Goal: Transaction & Acquisition: Purchase product/service

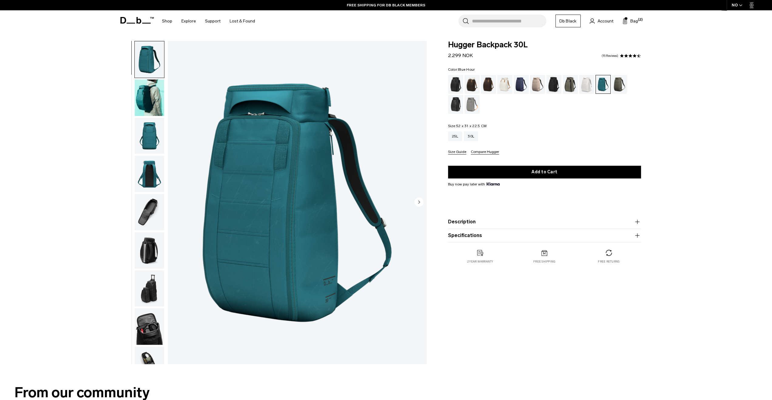
click at [523, 84] on div "Blue Hour" at bounding box center [520, 84] width 15 height 19
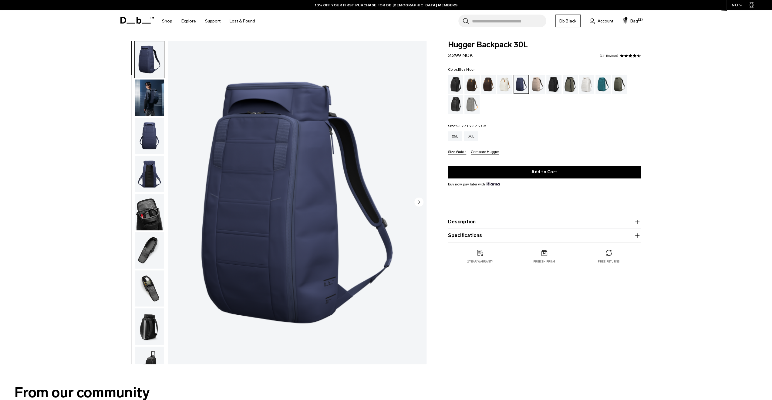
click at [152, 96] on img "button" at bounding box center [149, 97] width 29 height 36
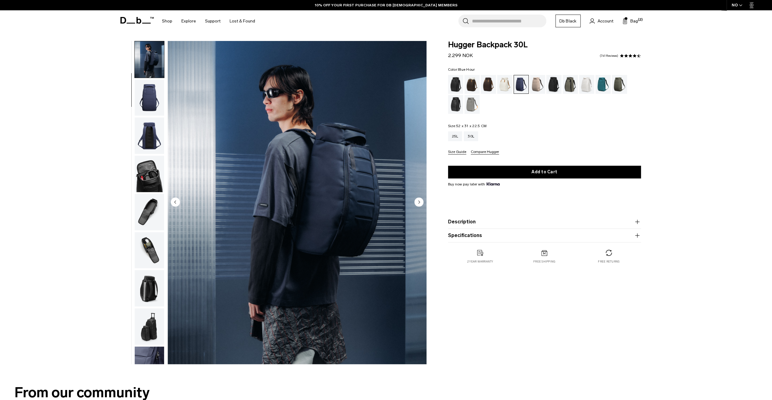
click at [606, 87] on div "Midnight Teal" at bounding box center [602, 84] width 15 height 19
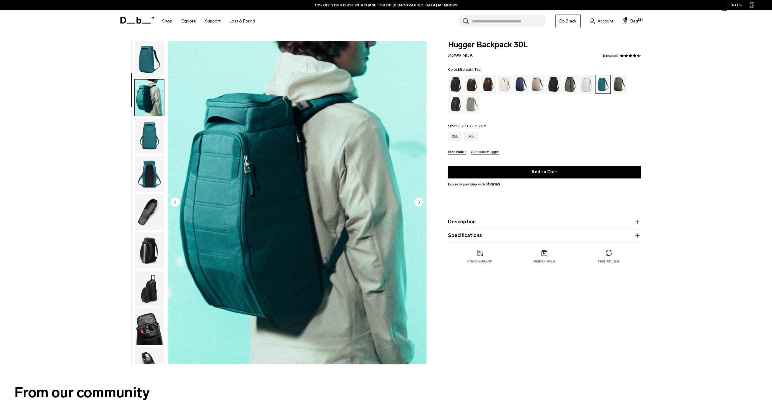
scroll to position [38, 0]
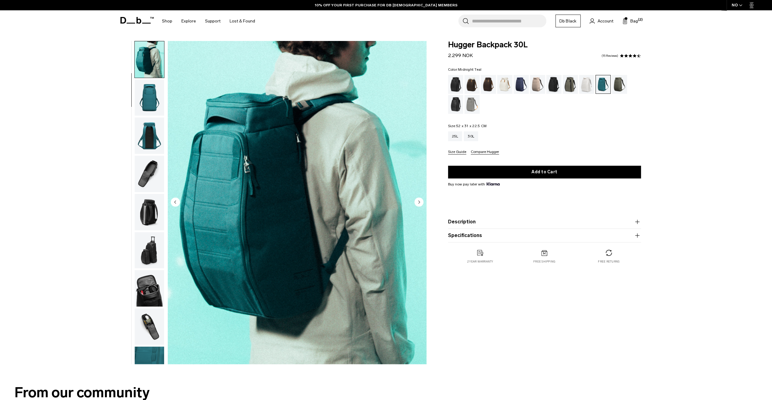
click at [147, 131] on img "button" at bounding box center [149, 135] width 29 height 36
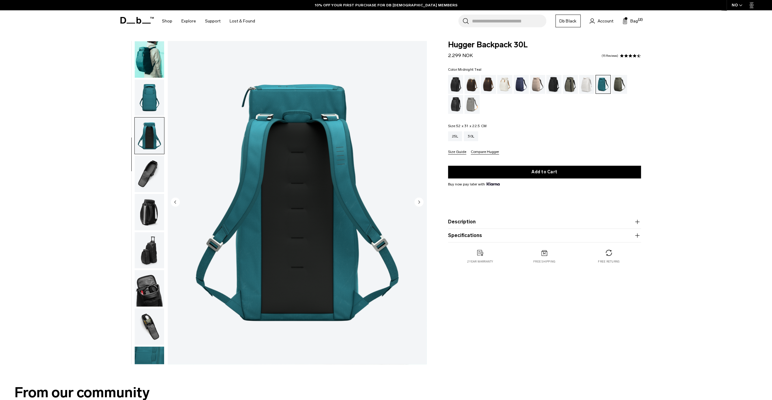
scroll to position [58, 0]
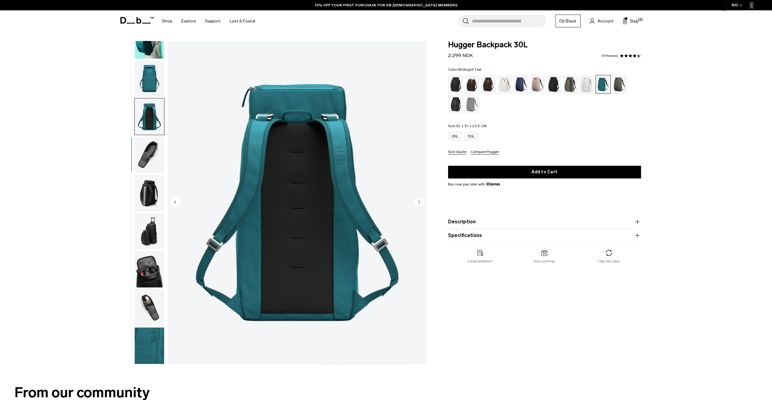
click at [150, 74] on img "button" at bounding box center [149, 78] width 29 height 36
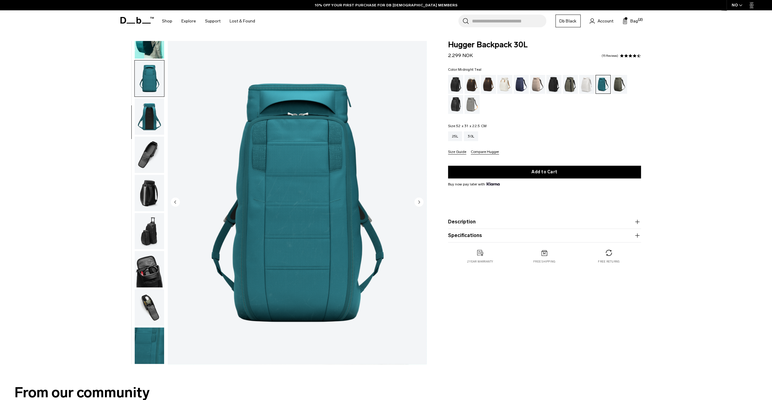
scroll to position [0, 0]
click at [144, 338] on img "button" at bounding box center [149, 345] width 29 height 36
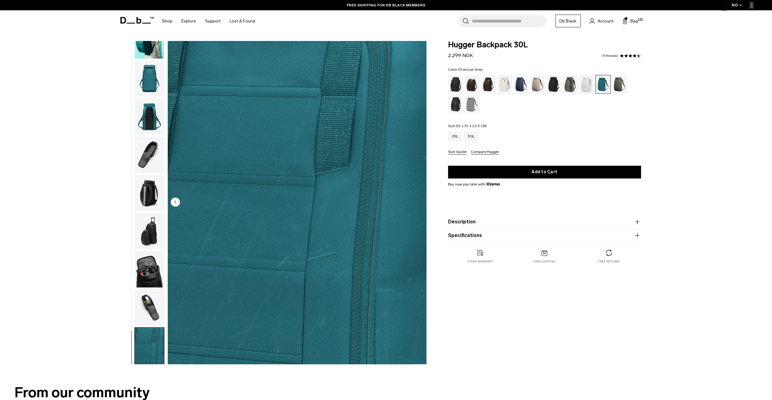
click at [556, 83] on div "Charcoal Grey" at bounding box center [553, 84] width 15 height 19
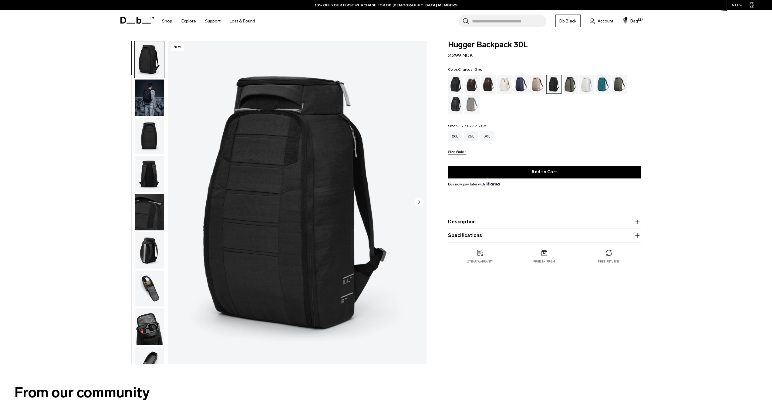
click at [522, 87] on div "Blue Hour" at bounding box center [520, 84] width 15 height 19
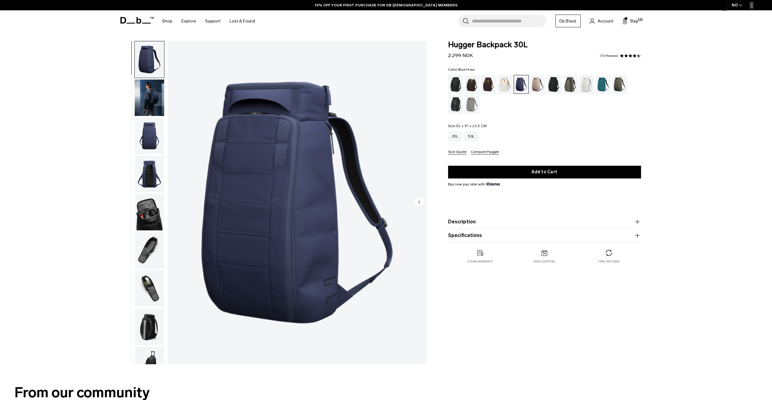
scroll to position [58, 0]
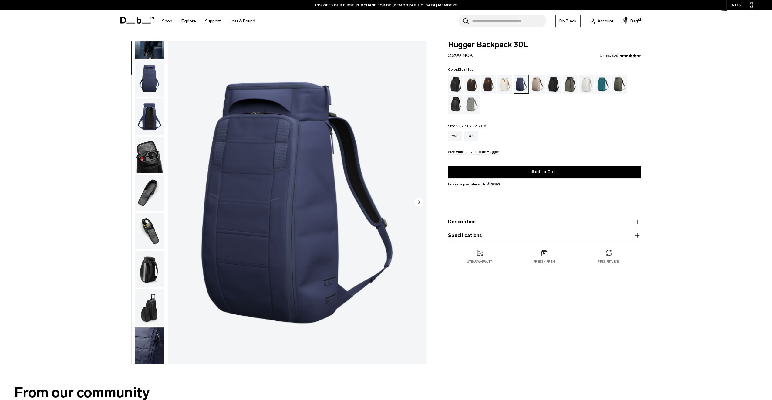
click at [149, 351] on img "button" at bounding box center [149, 345] width 29 height 36
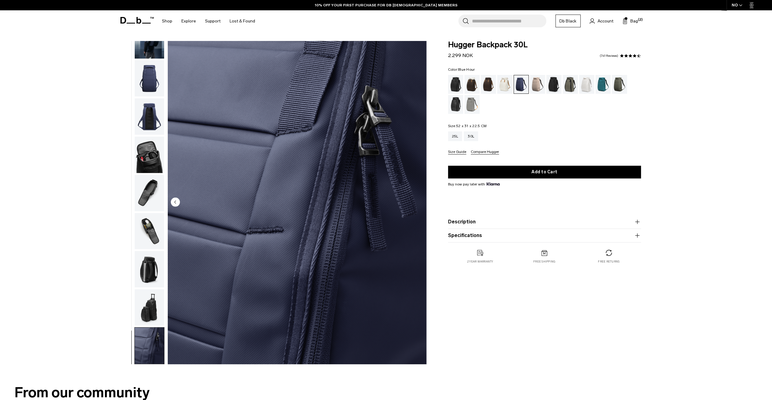
scroll to position [0, 0]
click at [488, 83] on div "Espresso" at bounding box center [488, 84] width 15 height 19
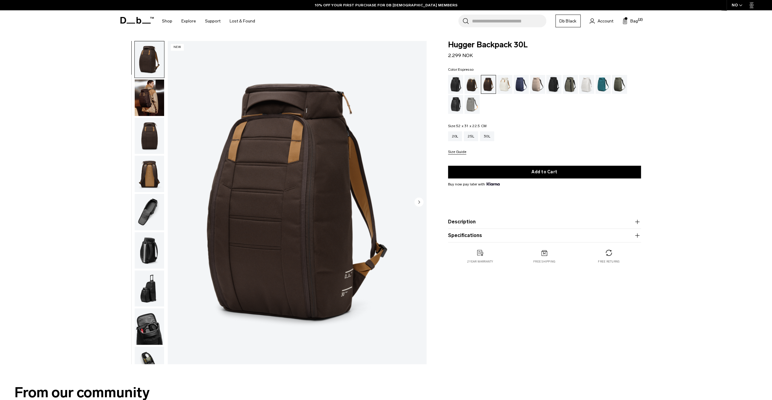
click at [152, 101] on img "button" at bounding box center [149, 97] width 29 height 36
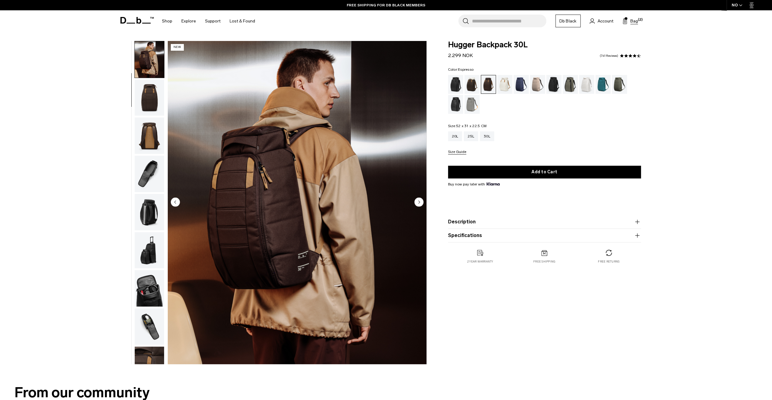
click at [632, 18] on span "Bag" at bounding box center [634, 21] width 8 height 6
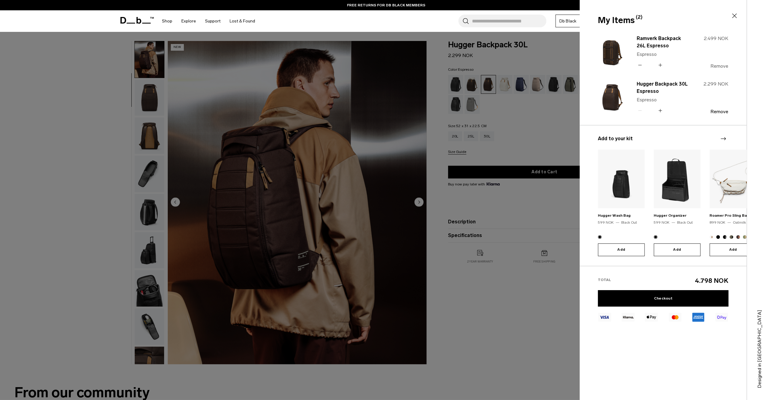
click at [716, 66] on button "Remove" at bounding box center [719, 65] width 18 height 5
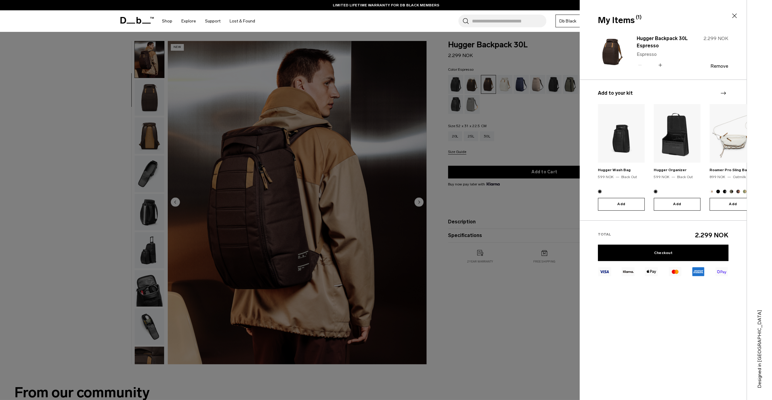
click at [531, 299] on div at bounding box center [386, 200] width 772 height 400
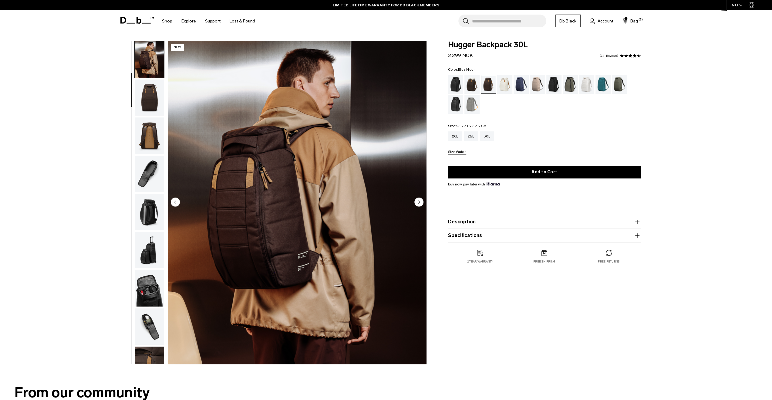
click at [520, 81] on div "Blue Hour" at bounding box center [520, 84] width 15 height 19
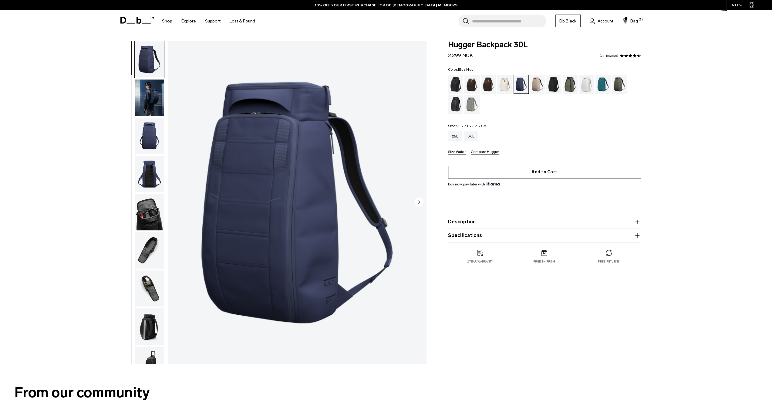
click at [549, 172] on button "Add to Cart" at bounding box center [544, 172] width 193 height 13
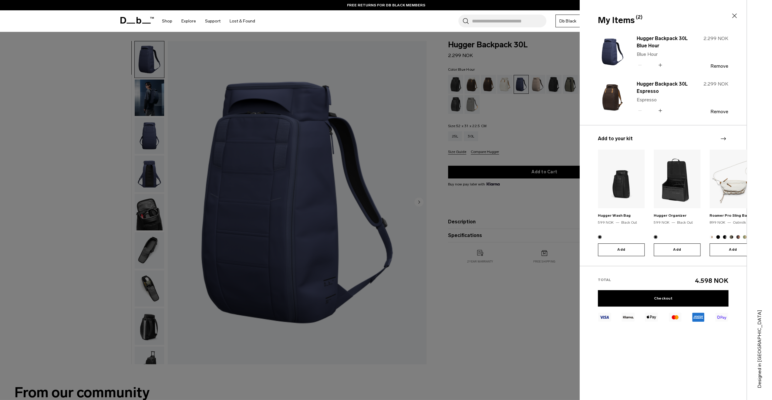
click at [677, 250] on button "Add" at bounding box center [676, 249] width 47 height 13
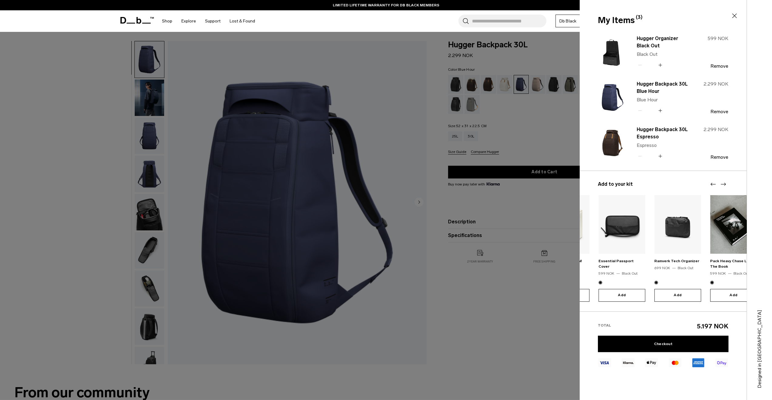
click at [193, 265] on body "Skip to content BUY NOW, PAY LATER WITH KLARNA 10% OFF YOUR FIRST PURCHASE FOR …" at bounding box center [386, 200] width 772 height 400
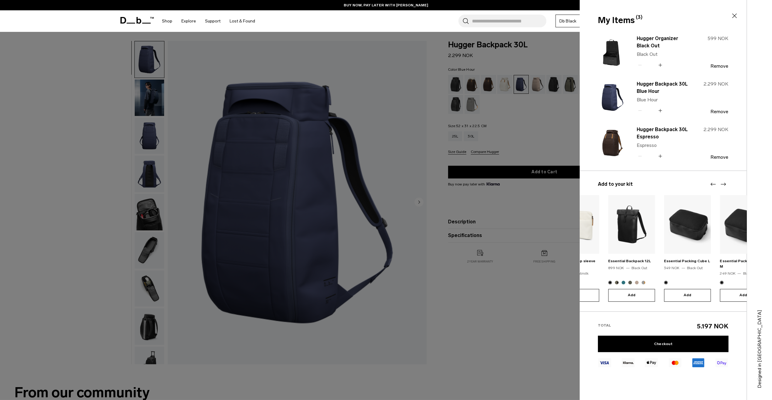
click at [260, 268] on body "Skip to content BUY NOW, PAY LATER WITH KLARNA 10% OFF YOUR FIRST PURCHASE FOR …" at bounding box center [386, 200] width 772 height 400
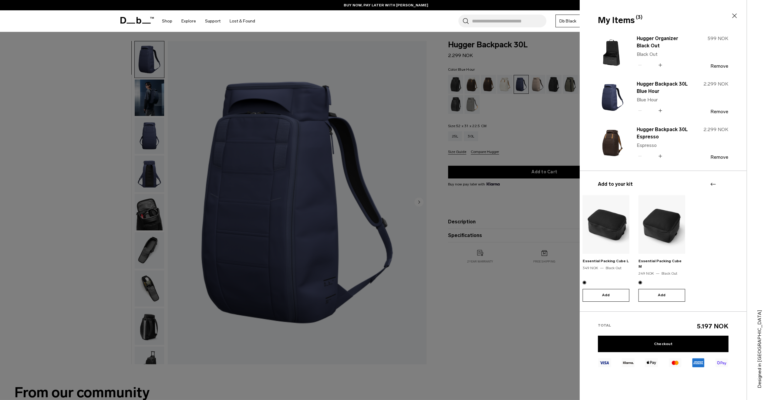
click at [771, 213] on html "Skip to content BUY NOW, PAY LATER WITH KLARNA 10% OFF YOUR FIRST PURCHASE FOR …" at bounding box center [386, 200] width 772 height 400
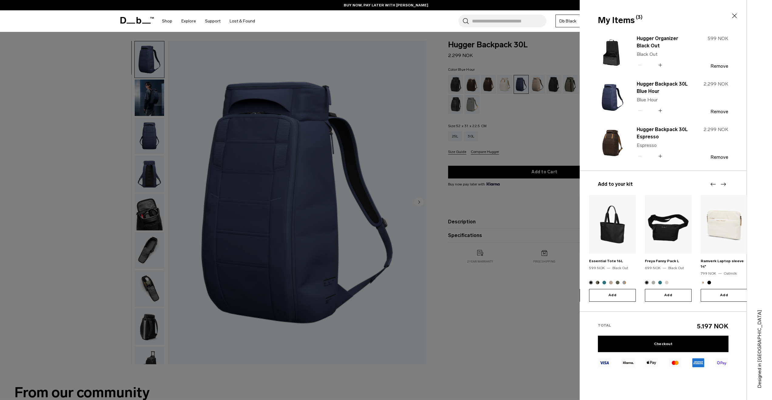
click at [771, 210] on html "Skip to content BUY NOW, PAY LATER WITH KLARNA 10% OFF YOUR FIRST PURCHASE FOR …" at bounding box center [386, 200] width 772 height 400
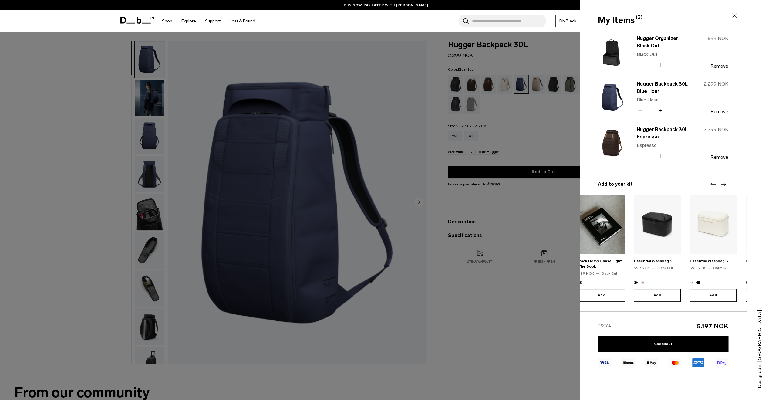
click at [771, 207] on html "Skip to content BUY NOW, PAY LATER WITH KLARNA 10% OFF YOUR FIRST PURCHASE FOR …" at bounding box center [386, 200] width 772 height 400
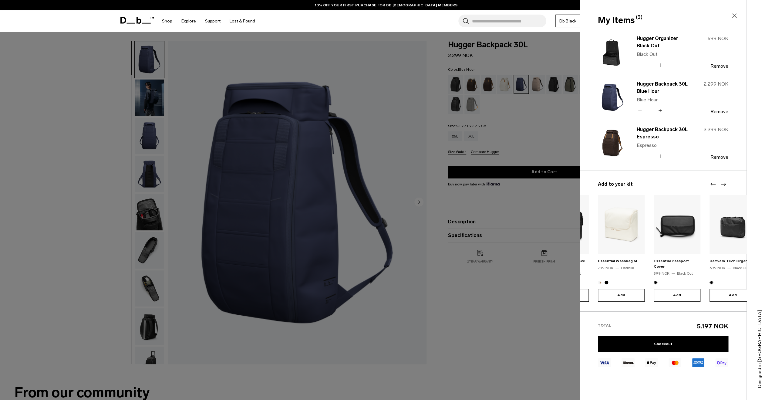
click at [489, 292] on div at bounding box center [386, 200] width 772 height 400
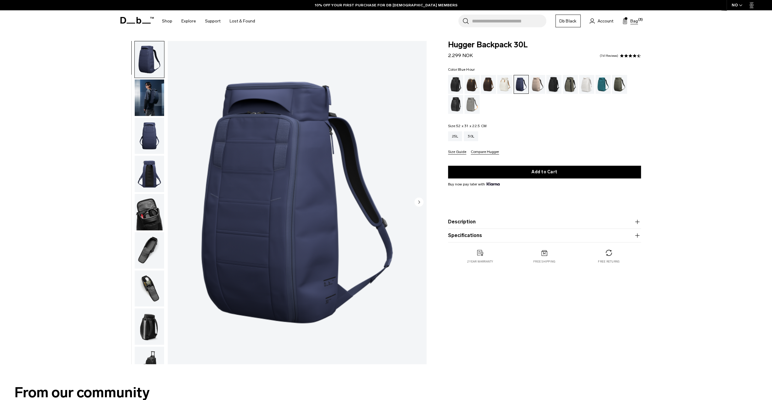
click at [632, 19] on span "Bag" at bounding box center [634, 21] width 8 height 6
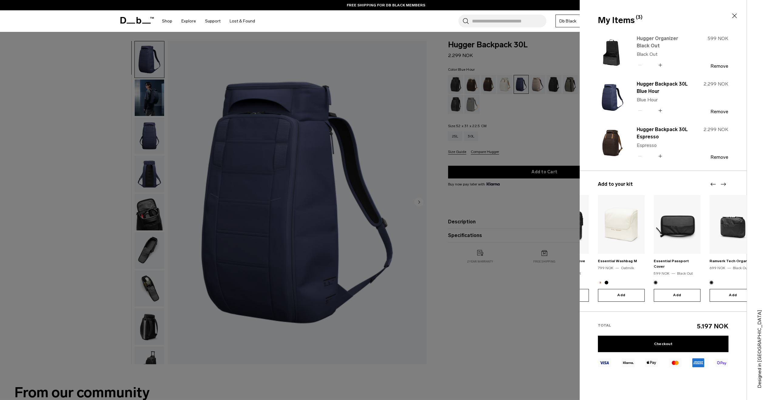
click at [643, 37] on link "Hugger Organizer Black Out" at bounding box center [662, 42] width 53 height 15
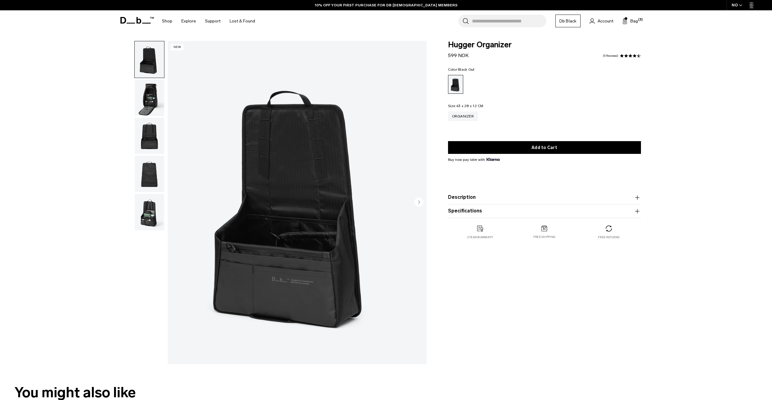
drag, startPoint x: 0, startPoint y: 0, endPoint x: 144, endPoint y: 92, distance: 170.8
click at [144, 92] on img "button" at bounding box center [149, 97] width 29 height 36
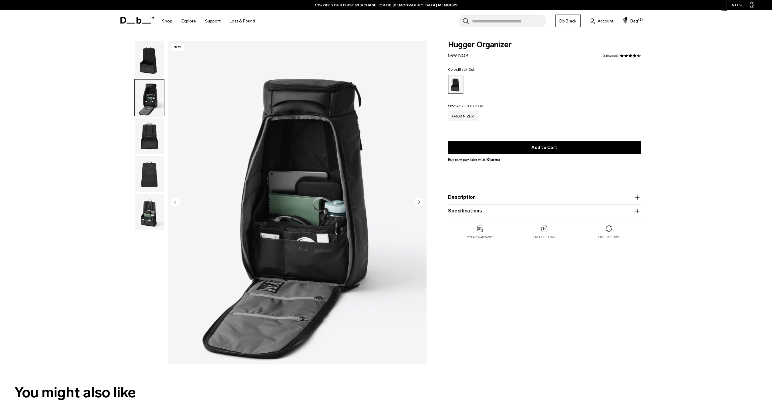
click at [153, 136] on img "button" at bounding box center [149, 136] width 29 height 36
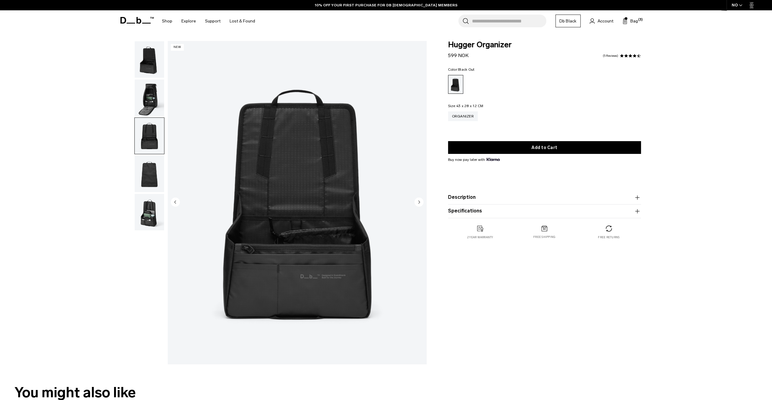
click at [146, 178] on img "button" at bounding box center [149, 174] width 29 height 36
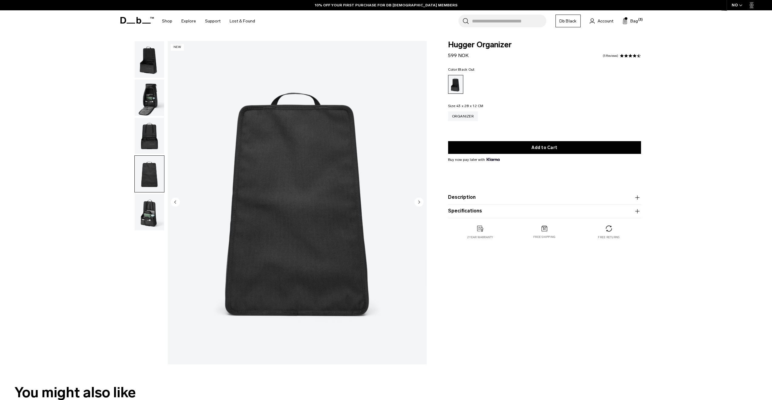
click at [146, 207] on img "button" at bounding box center [149, 212] width 29 height 36
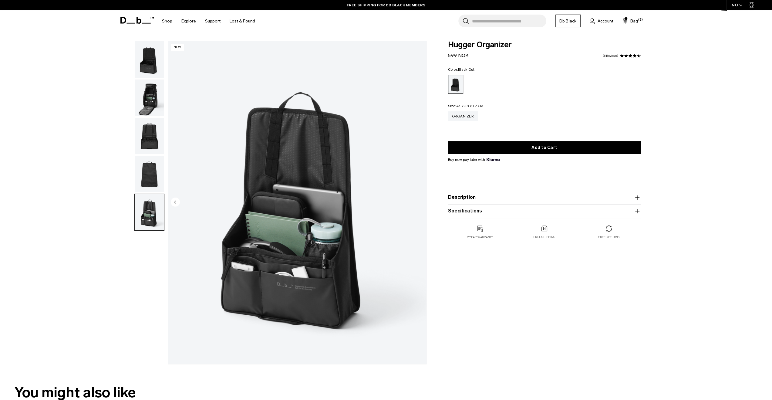
click at [154, 62] on img "button" at bounding box center [149, 59] width 29 height 36
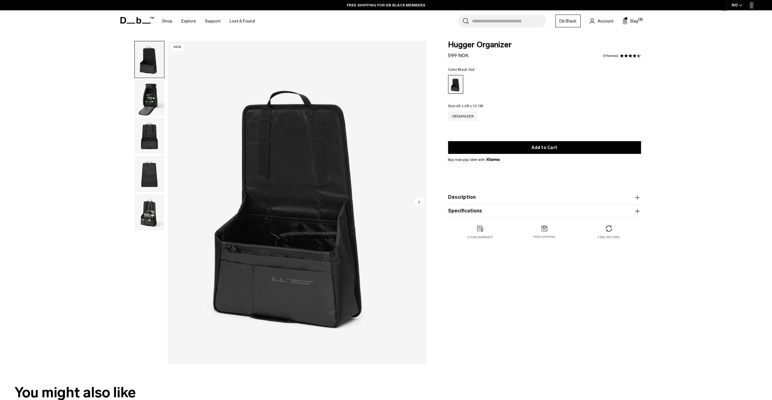
click at [149, 89] on img "button" at bounding box center [149, 97] width 29 height 36
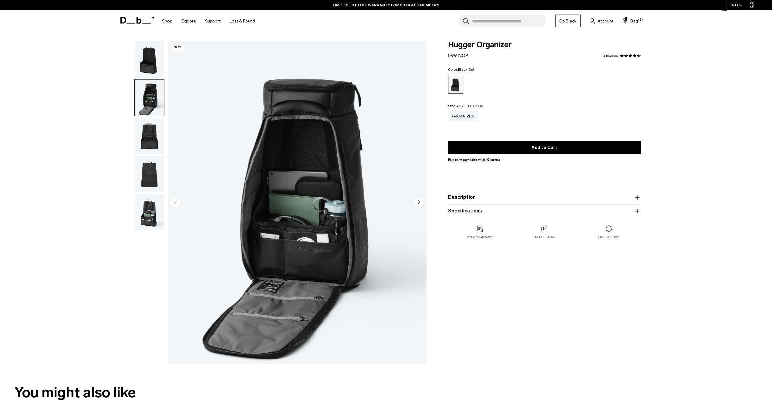
click at [150, 201] on img "button" at bounding box center [149, 212] width 29 height 36
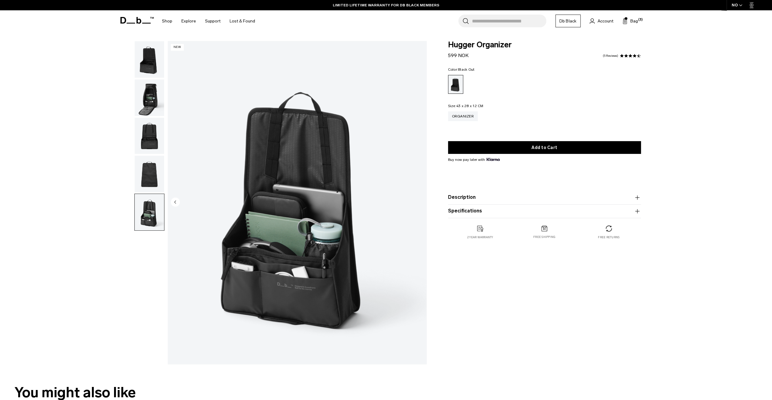
click at [150, 166] on img "button" at bounding box center [149, 174] width 29 height 36
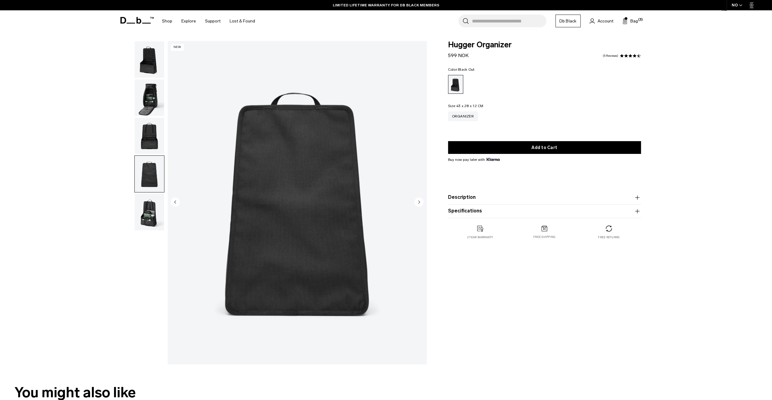
click at [152, 131] on img "button" at bounding box center [149, 136] width 29 height 36
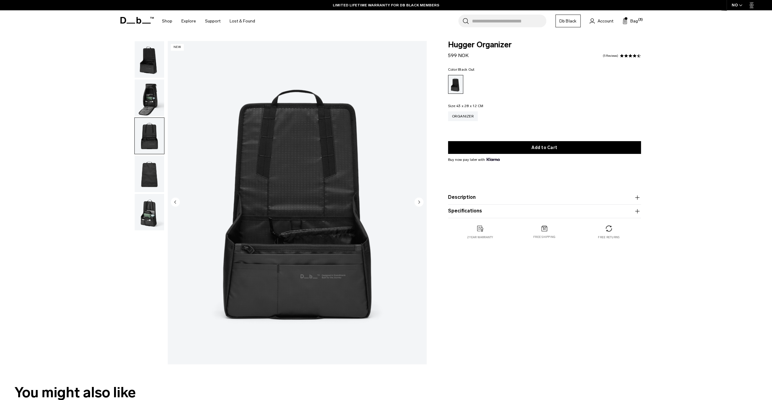
click at [150, 102] on img "button" at bounding box center [149, 97] width 29 height 36
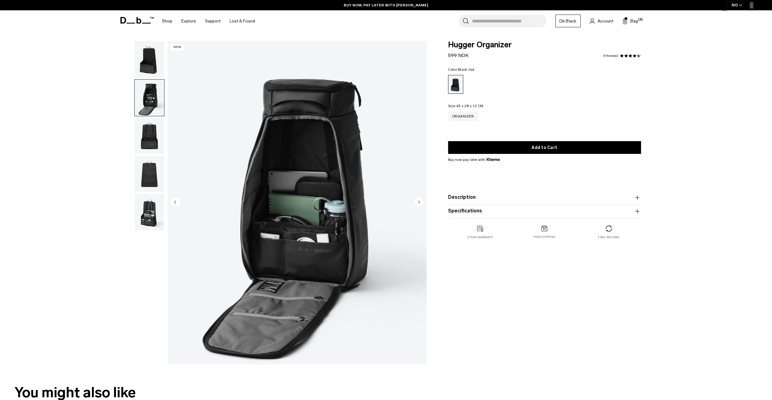
click at [149, 69] on img "button" at bounding box center [149, 59] width 29 height 36
